Goal: Navigation & Orientation: Find specific page/section

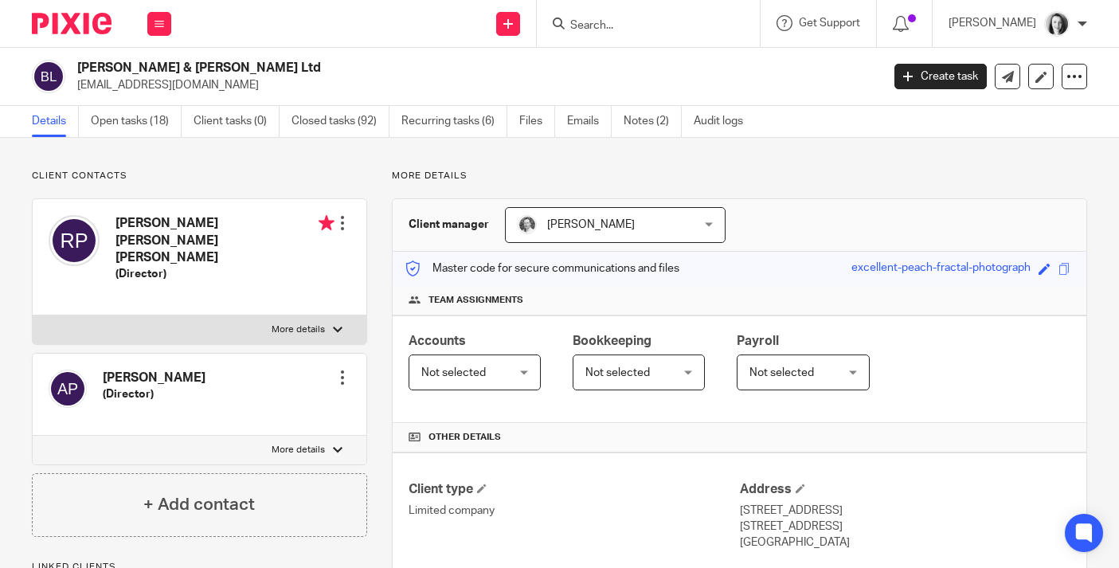
scroll to position [530, 0]
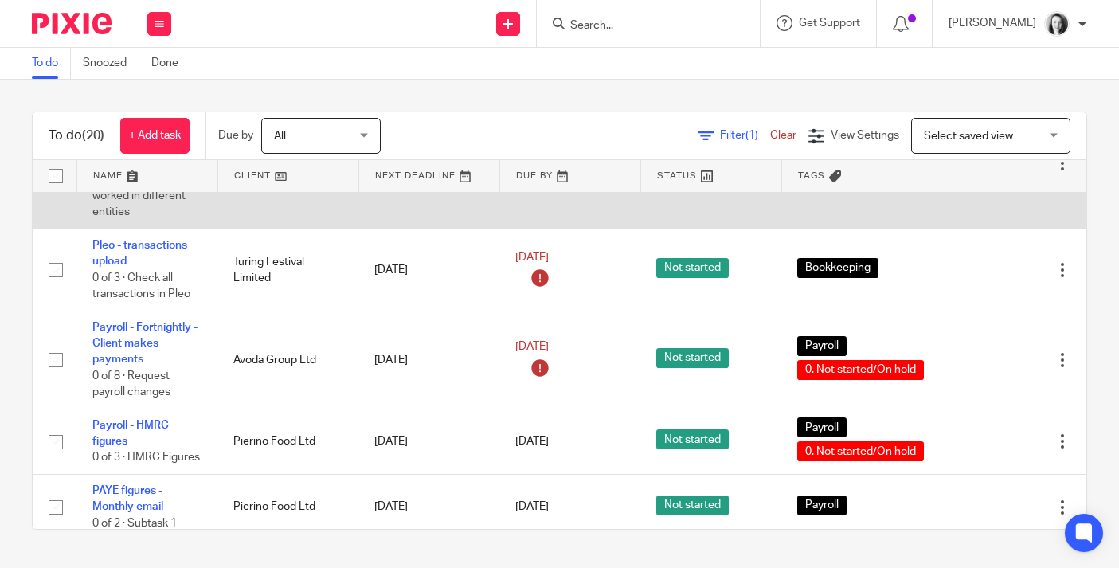
scroll to position [907, 0]
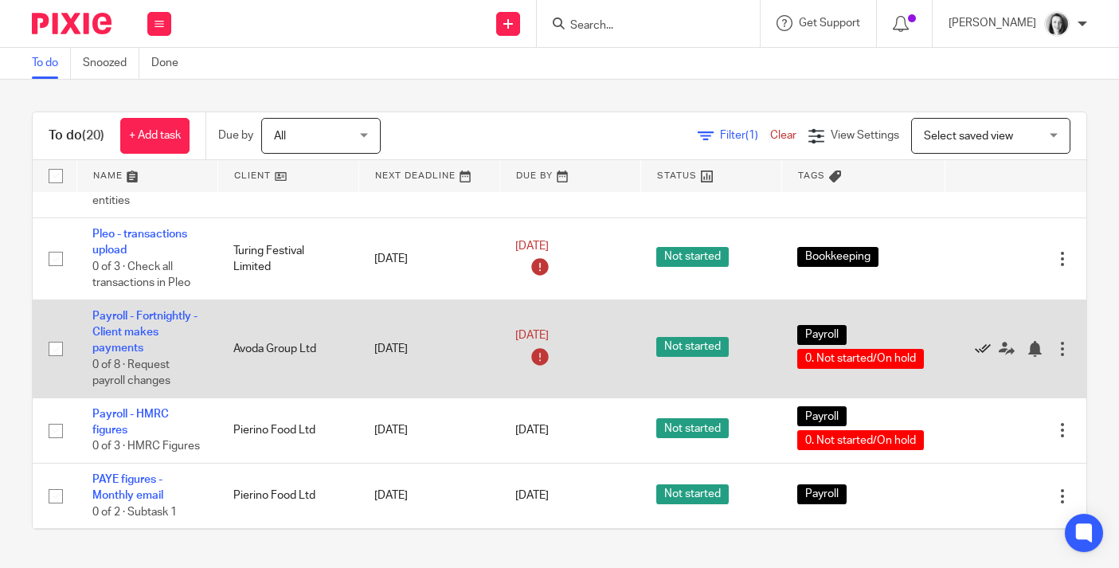
click at [984, 357] on icon at bounding box center [983, 349] width 16 height 16
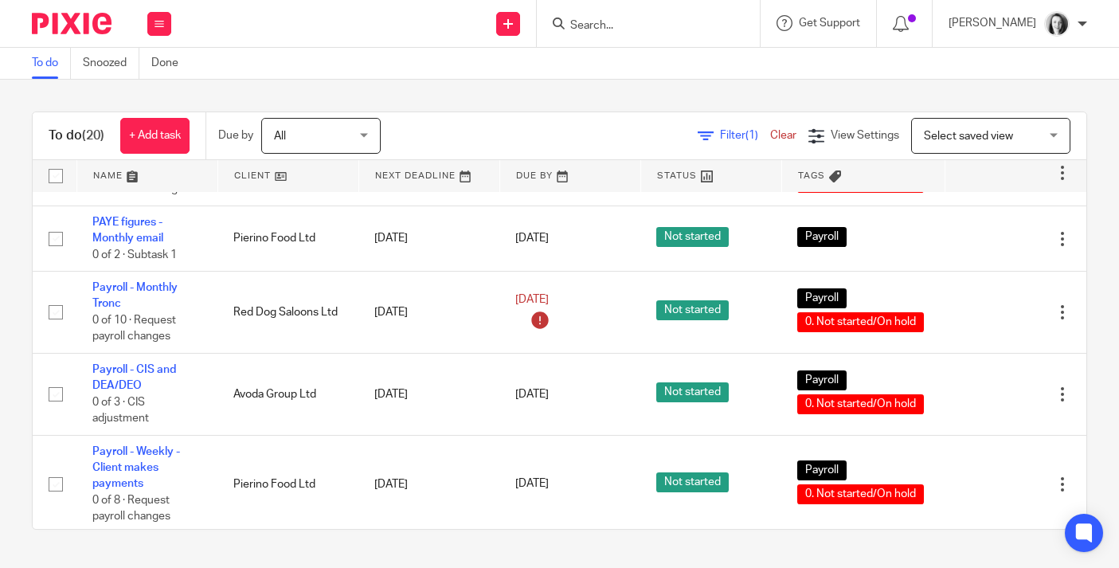
scroll to position [1162, 0]
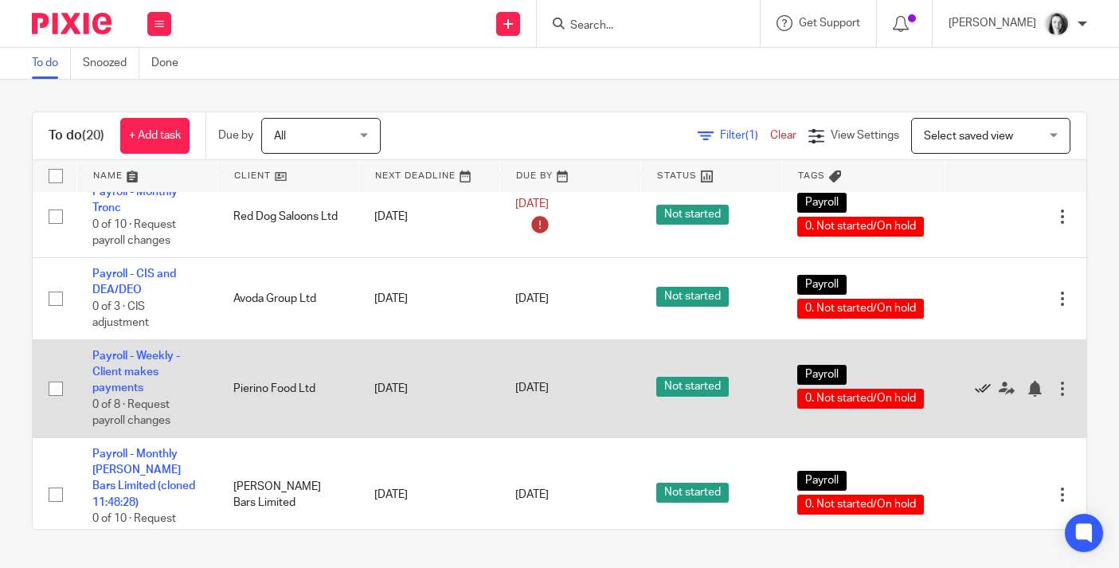
click at [980, 397] on icon at bounding box center [983, 389] width 16 height 16
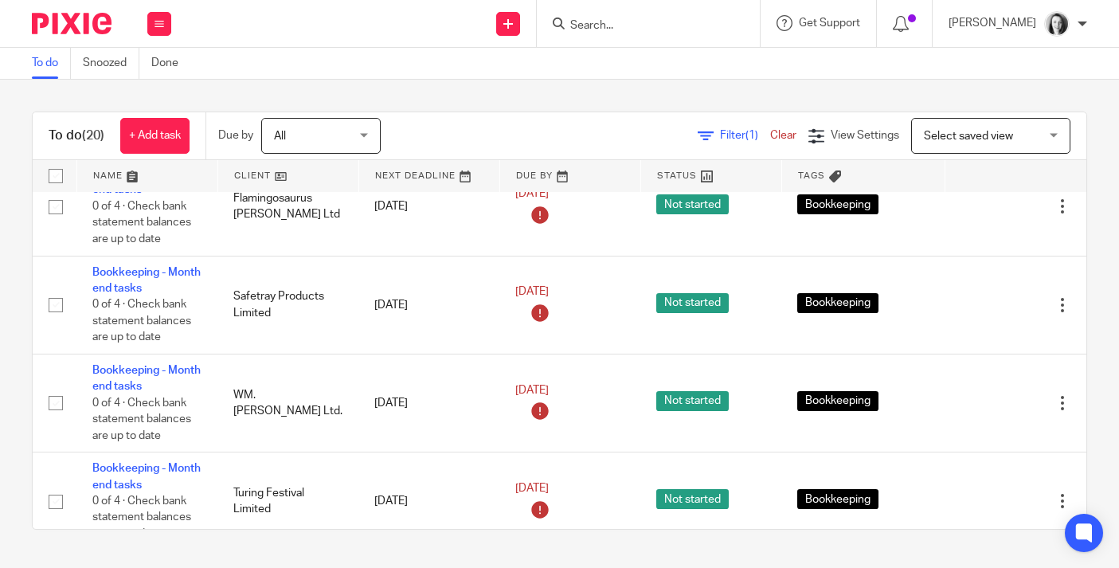
scroll to position [314, 0]
